Goal: Information Seeking & Learning: Check status

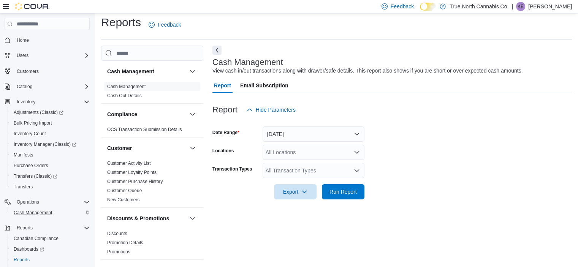
scroll to position [41, 0]
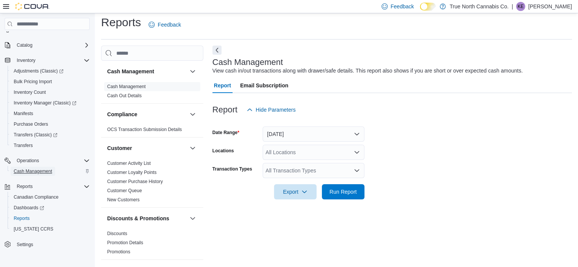
click at [33, 168] on span "Cash Management" at bounding box center [33, 171] width 38 height 6
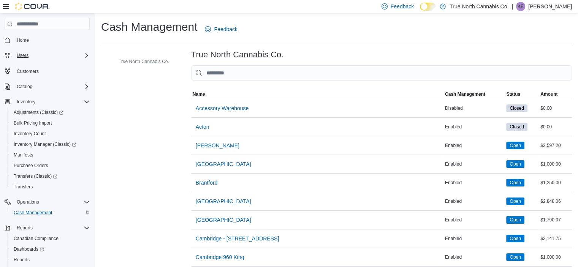
click at [83, 58] on div "Users" at bounding box center [52, 55] width 76 height 9
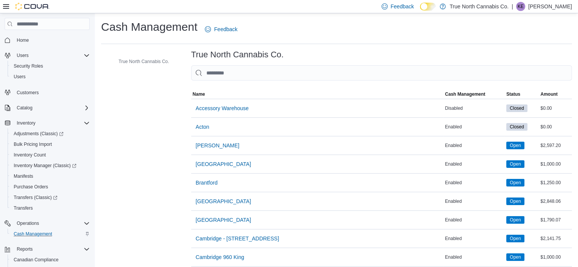
click at [50, 100] on div "Home Users Security Roles Users Customers Catalog Inventory Adjustments (Classi…" at bounding box center [47, 173] width 85 height 281
click at [42, 109] on div "Catalog" at bounding box center [52, 107] width 76 height 9
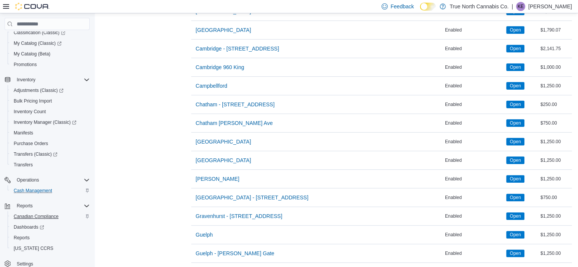
scroll to position [67, 0]
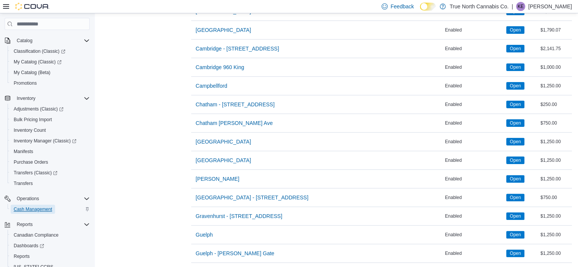
click at [30, 210] on span "Cash Management" at bounding box center [33, 209] width 38 height 6
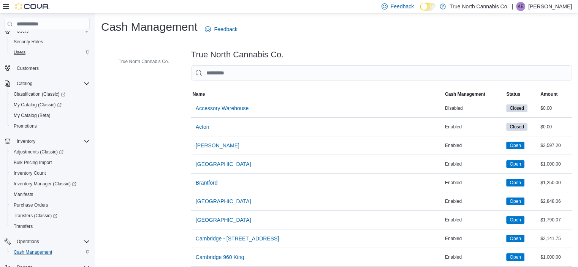
scroll to position [0, 0]
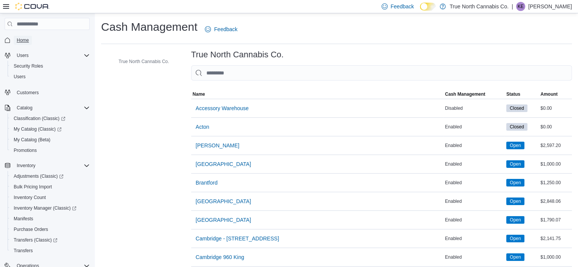
click at [24, 43] on span "Home" at bounding box center [23, 40] width 12 height 6
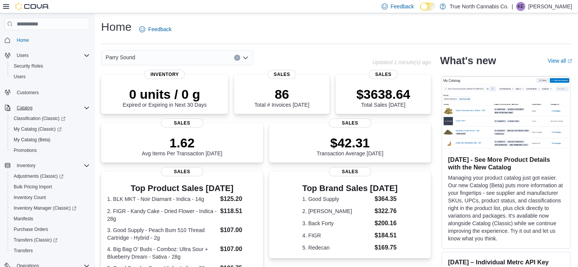
click at [85, 107] on icon "Complex example" at bounding box center [87, 108] width 6 height 6
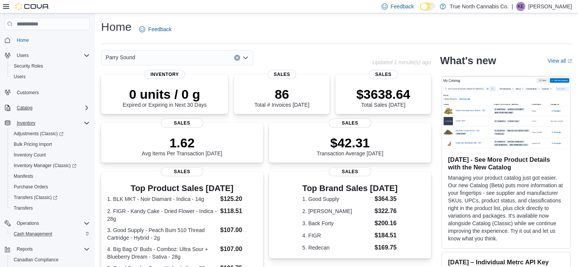
click at [87, 123] on icon "Complex example" at bounding box center [86, 123] width 5 height 2
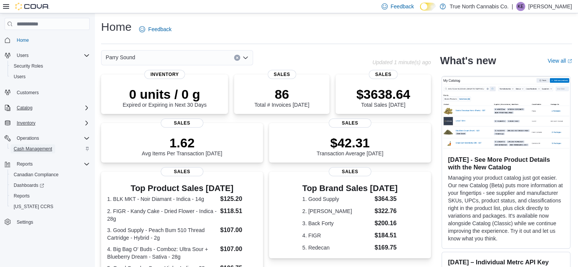
click at [48, 149] on span "Cash Management" at bounding box center [33, 149] width 38 height 6
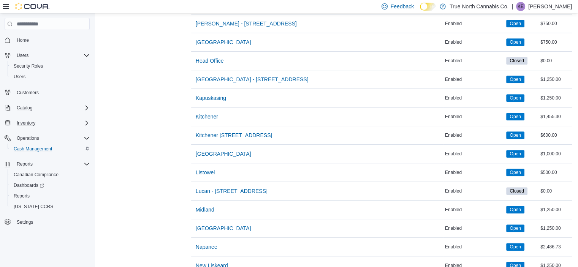
scroll to position [570, 0]
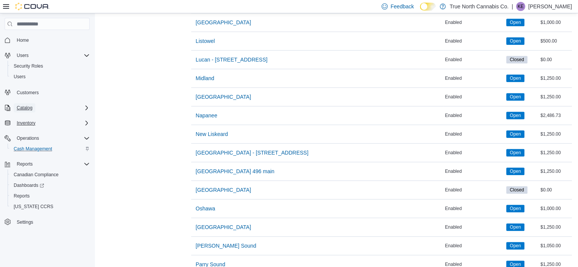
click at [32, 109] on span "Catalog" at bounding box center [25, 108] width 16 height 6
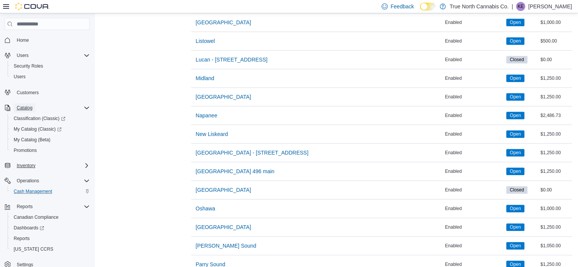
click at [32, 109] on span "Catalog" at bounding box center [25, 108] width 16 height 6
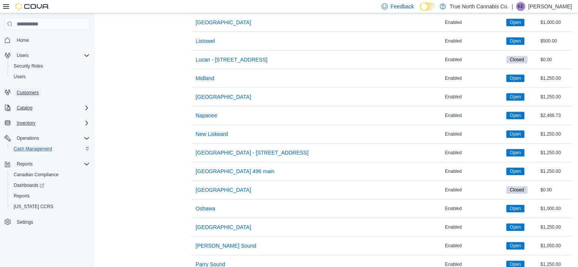
click at [28, 90] on span "Customers" at bounding box center [28, 93] width 22 height 6
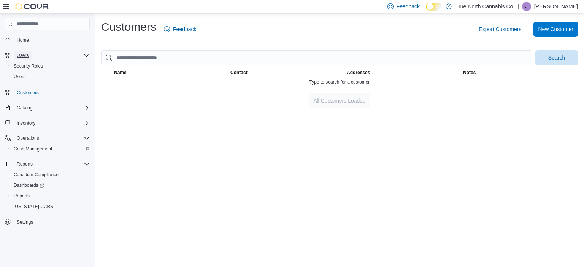
click at [32, 55] on button "Users" at bounding box center [23, 55] width 18 height 9
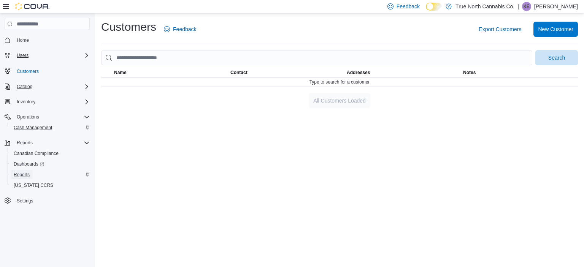
click at [30, 172] on span "Reports" at bounding box center [22, 175] width 16 height 6
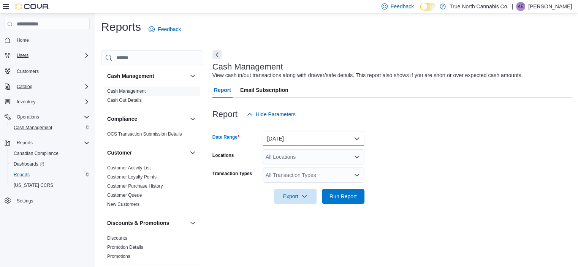
click at [280, 144] on button "Today" at bounding box center [314, 138] width 102 height 15
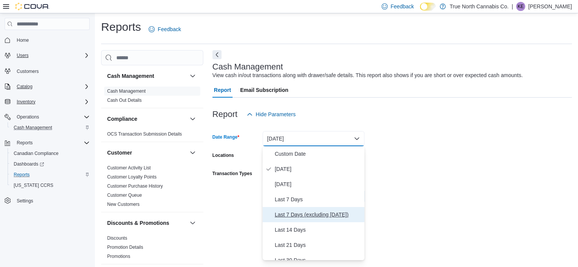
click at [302, 211] on span "Last 7 Days (excluding today)" at bounding box center [318, 214] width 87 height 9
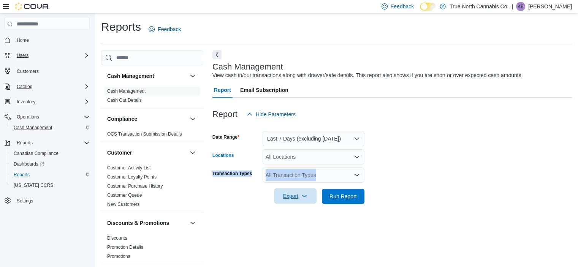
drag, startPoint x: 311, startPoint y: 165, endPoint x: 308, endPoint y: 190, distance: 24.5
click at [312, 166] on form "Date Range Last 7 Days (excluding today) Locations All Locations Transaction Ty…" at bounding box center [391, 163] width 359 height 82
drag, startPoint x: 291, startPoint y: 161, endPoint x: 292, endPoint y: 155, distance: 6.9
click at [293, 160] on div "All Locations" at bounding box center [314, 156] width 102 height 15
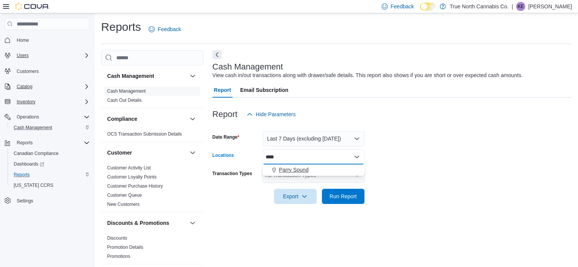
type input "****"
click at [327, 171] on div "Parry Sound" at bounding box center [313, 170] width 93 height 8
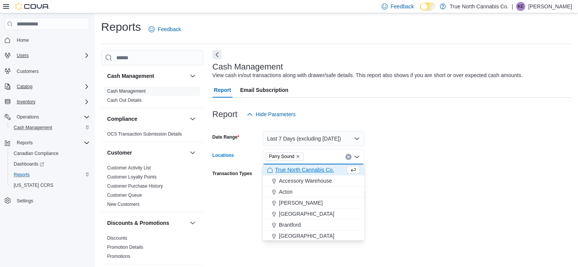
click at [435, 151] on form "Date Range Last 7 Days (excluding today) Locations Parry Sound Combo box. Selec…" at bounding box center [391, 163] width 359 height 82
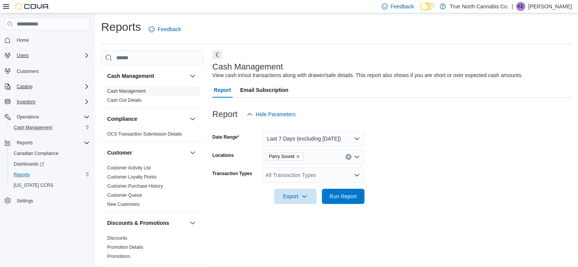
click at [286, 173] on div "All Transaction Types" at bounding box center [314, 175] width 102 height 15
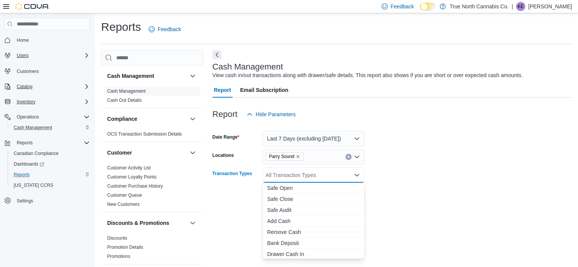
drag, startPoint x: 289, startPoint y: 196, endPoint x: 296, endPoint y: 161, distance: 36.4
click at [289, 195] on button "Safe Close" at bounding box center [314, 199] width 102 height 11
click at [467, 190] on form "Date Range Last 7 Days (excluding today) Locations Parry Sound Transaction Type…" at bounding box center [391, 163] width 359 height 82
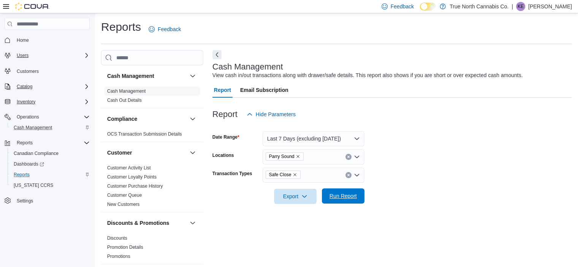
click at [337, 195] on span "Run Report" at bounding box center [342, 196] width 27 height 8
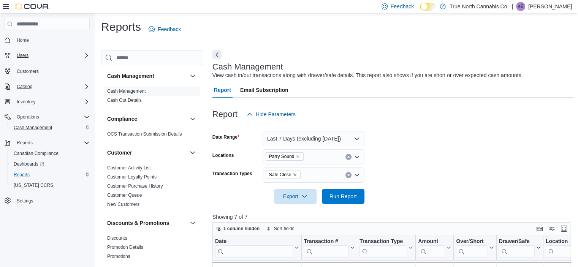
scroll to position [175, 0]
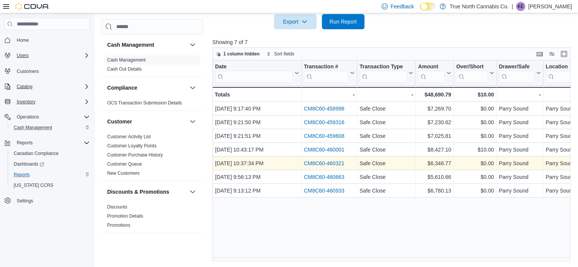
click at [340, 165] on link "CM8C60-460321" at bounding box center [324, 163] width 41 height 6
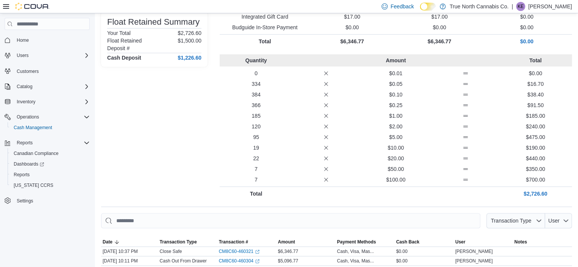
scroll to position [196, 0]
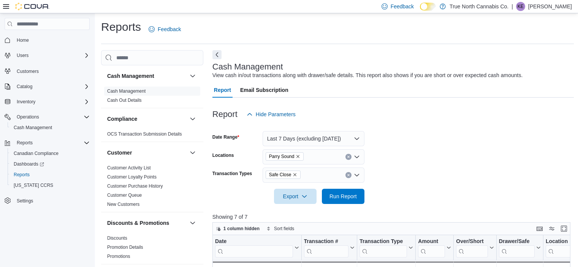
scroll to position [175, 0]
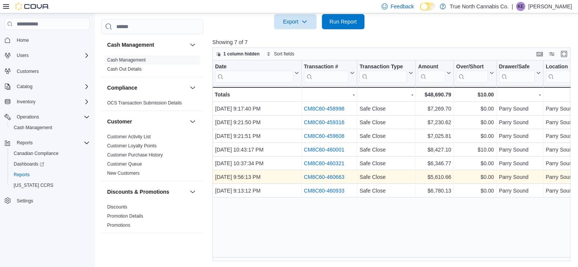
click at [334, 173] on div "CM8C60-460663" at bounding box center [329, 177] width 51 height 9
click at [332, 179] on link "CM8C60-460663" at bounding box center [324, 177] width 41 height 6
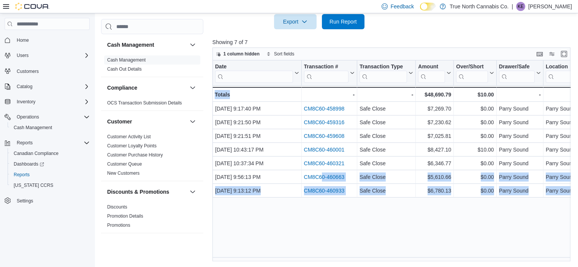
drag, startPoint x: 324, startPoint y: 182, endPoint x: 325, endPoint y: 250, distance: 68.4
click at [320, 250] on div "Date Click to view column header actions Transaction # Click to view column hea…" at bounding box center [393, 160] width 362 height 201
click at [346, 247] on div "Date Click to view column header actions Transaction # Click to view column hea…" at bounding box center [393, 160] width 362 height 201
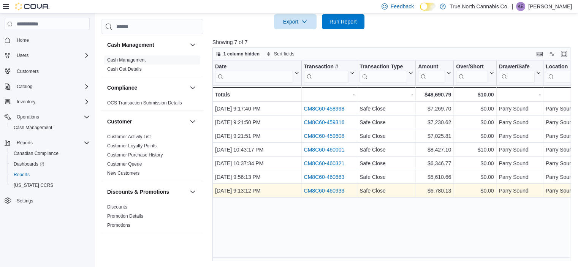
click at [331, 193] on link "CM8C60-460933" at bounding box center [324, 191] width 41 height 6
click at [340, 190] on link "CM8C60-460933" at bounding box center [324, 191] width 41 height 6
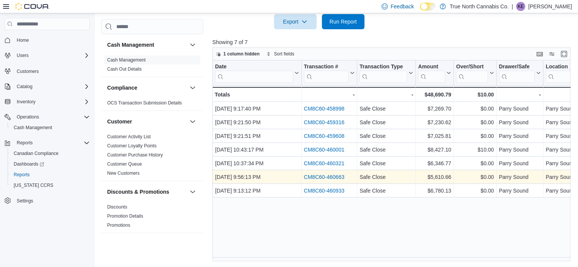
click at [325, 177] on link "CM8C60-460663" at bounding box center [324, 177] width 41 height 6
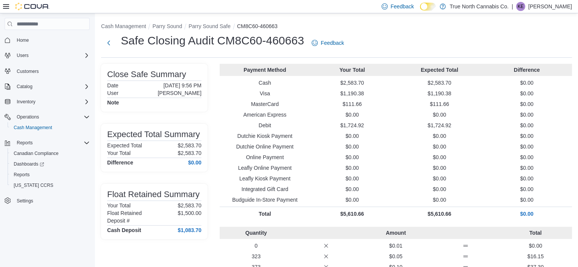
drag, startPoint x: 47, startPoint y: 214, endPoint x: 42, endPoint y: 218, distance: 6.8
click at [47, 213] on nav "Home Users Customers Catalog Inventory Operations Cash Management Reports Canad…" at bounding box center [47, 129] width 85 height 195
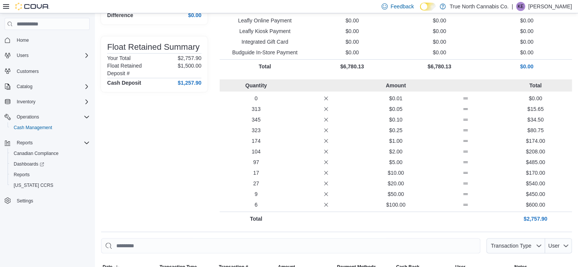
scroll to position [130, 0]
